Goal: Task Accomplishment & Management: Use online tool/utility

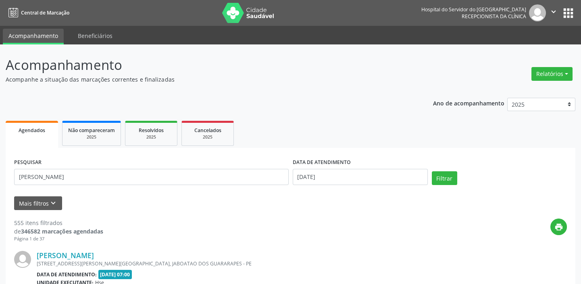
type input "[PERSON_NAME]"
click at [322, 175] on input "[DATE]" at bounding box center [360, 177] width 135 height 16
click at [448, 182] on button "Filtrar" at bounding box center [444, 178] width 25 height 14
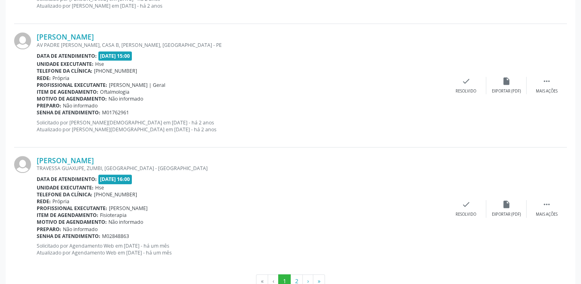
scroll to position [1841, 0]
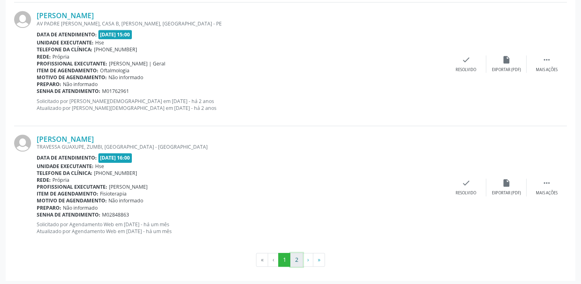
click at [297, 260] on button "2" at bounding box center [296, 260] width 13 height 14
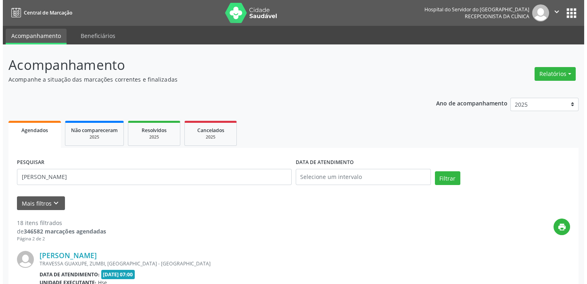
scroll to position [0, 0]
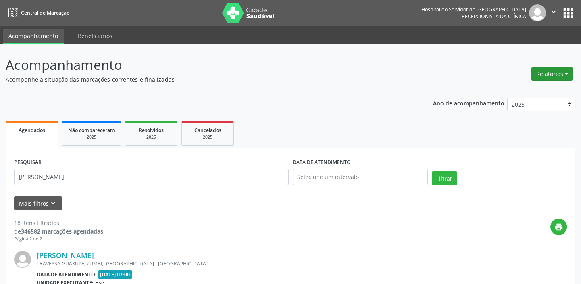
click at [556, 72] on button "Relatórios" at bounding box center [552, 74] width 41 height 14
click at [515, 88] on link "Agendamentos" at bounding box center [529, 90] width 87 height 11
select select "8"
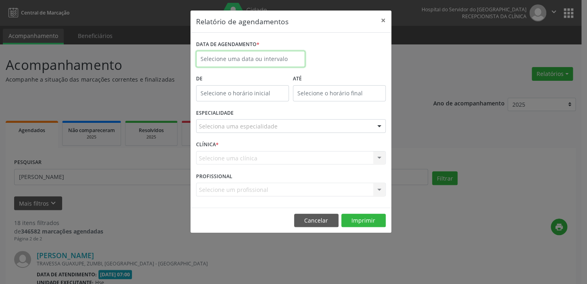
click at [222, 58] on input "text" at bounding box center [250, 59] width 109 height 16
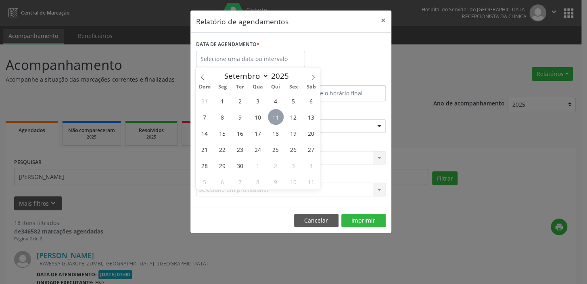
click at [278, 117] on span "11" at bounding box center [276, 117] width 16 height 16
type input "[DATE]"
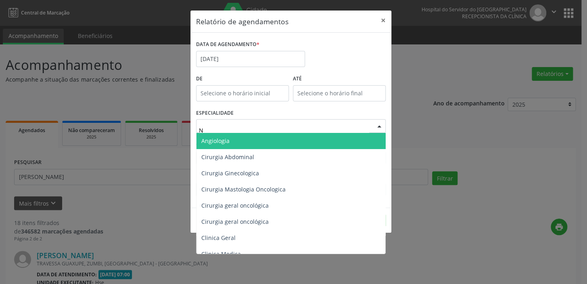
type input "NU"
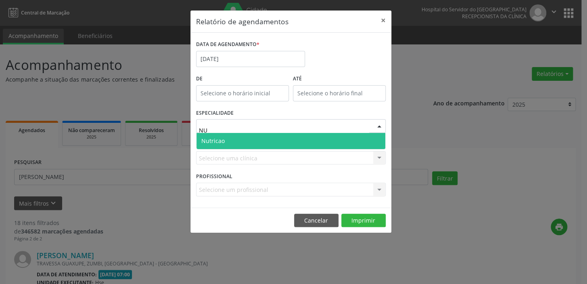
click at [244, 141] on span "Nutricao" at bounding box center [290, 141] width 189 height 16
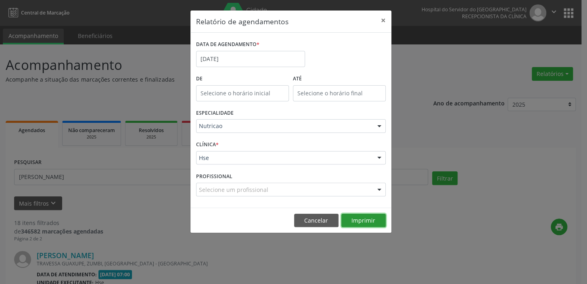
click at [357, 220] on button "Imprimir" at bounding box center [363, 220] width 44 height 14
